Goal: Navigation & Orientation: Find specific page/section

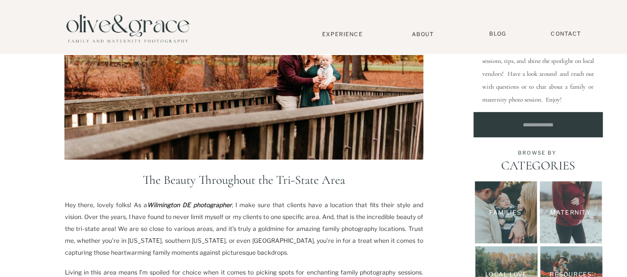
scroll to position [273, 0]
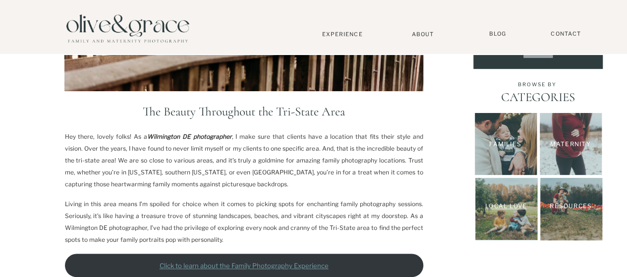
click at [523, 204] on p "Local Love" at bounding box center [506, 206] width 55 height 9
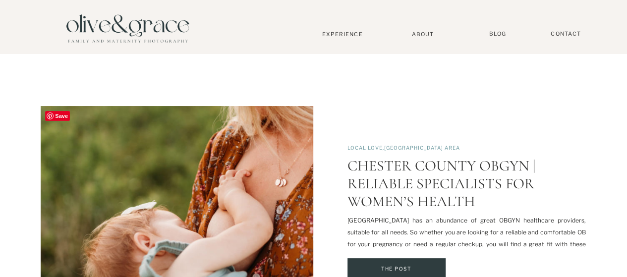
scroll to position [1561, 0]
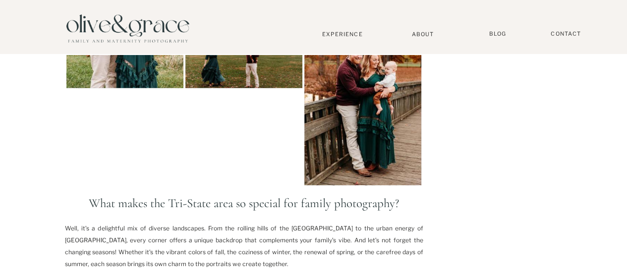
scroll to position [1499, 0]
